Goal: Obtain resource: Obtain resource

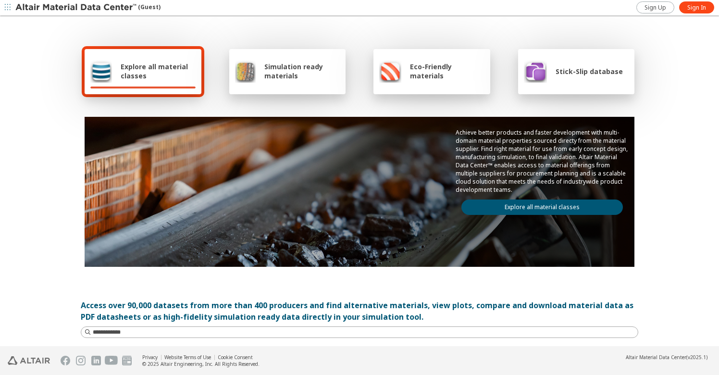
click at [279, 75] on span "Simulation ready materials" at bounding box center [301, 71] width 75 height 18
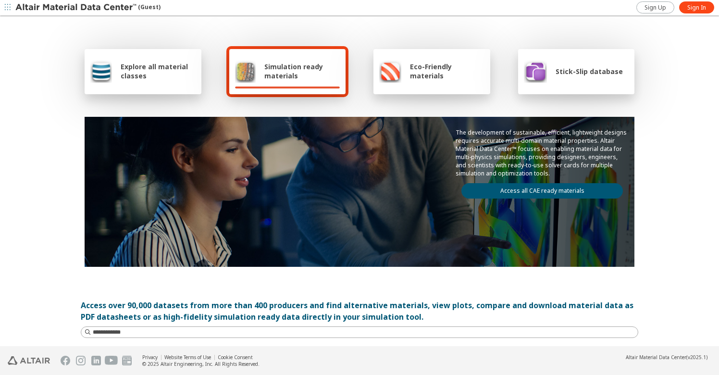
click at [510, 190] on link "Access all CAE ready materials" at bounding box center [543, 190] width 162 height 15
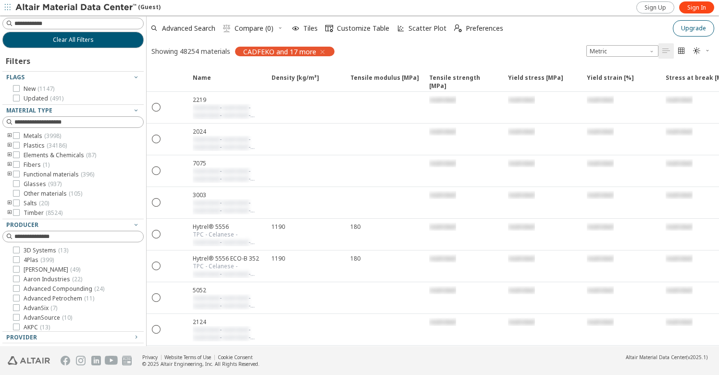
click at [679, 32] on button "Upgrade" at bounding box center [693, 28] width 41 height 16
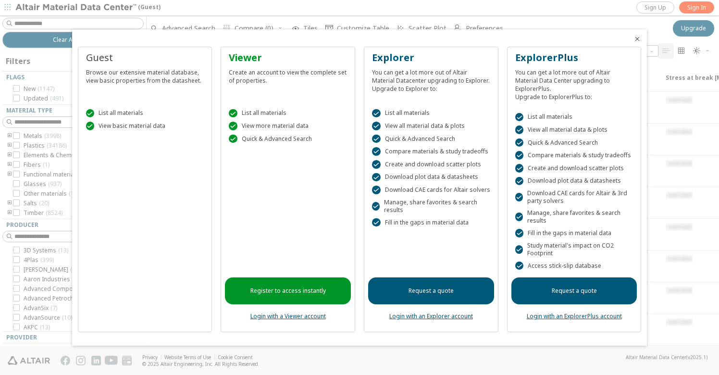
click at [639, 41] on icon "Close" at bounding box center [638, 39] width 8 height 8
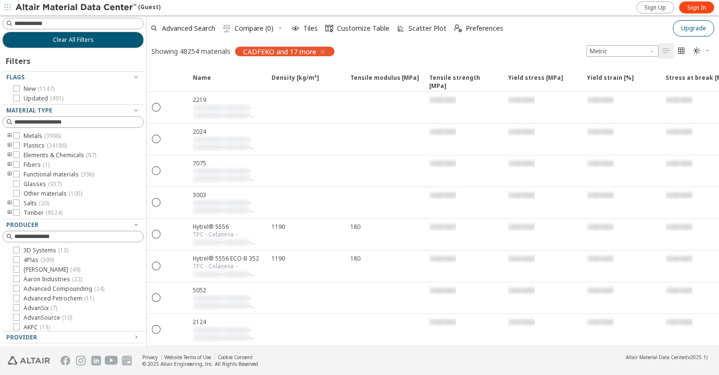
click at [699, 32] on button "Upgrade" at bounding box center [693, 28] width 41 height 16
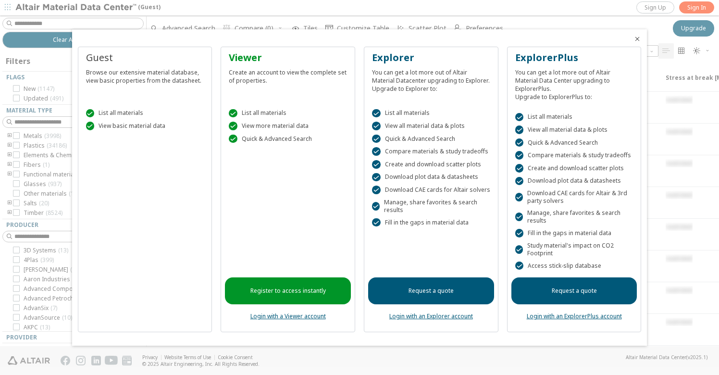
click at [317, 286] on link "Register to access instantly" at bounding box center [288, 290] width 126 height 27
